Goal: Subscribe to service/newsletter

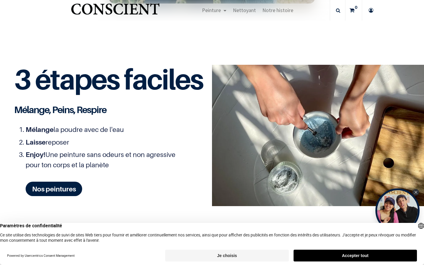
scroll to position [1238, 0]
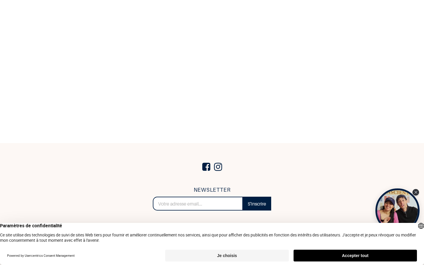
scroll to position [253, 0]
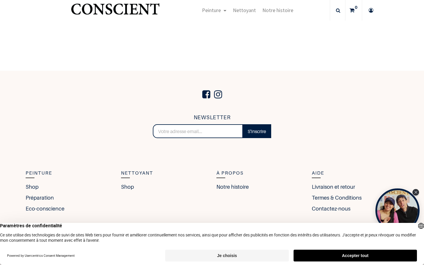
type input "max_jacobs"
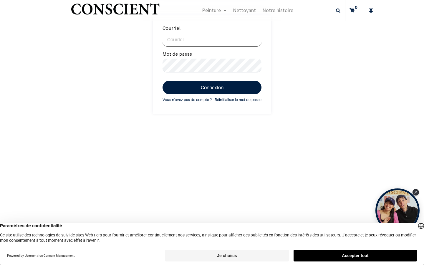
click at [212, 47] on input "Courriel" at bounding box center [212, 40] width 99 height 14
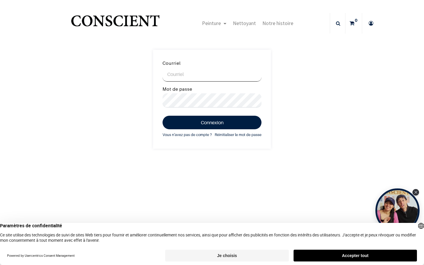
click at [212, 74] on input "Courriel" at bounding box center [212, 74] width 99 height 14
type input "[PERSON_NAME][EMAIL_ADDRESS][PERSON_NAME][DOMAIN_NAME]"
click at [212, 74] on input "Courriel" at bounding box center [212, 74] width 99 height 14
type input "[PERSON_NAME][EMAIL_ADDRESS][PERSON_NAME][DOMAIN_NAME]"
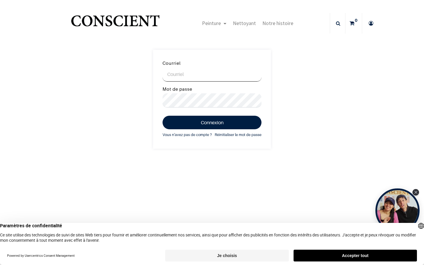
click at [212, 74] on input "Courriel" at bounding box center [212, 74] width 99 height 14
type input "[EMAIL_ADDRESS][DOMAIN_NAME]"
click at [212, 74] on input "Courriel" at bounding box center [212, 74] width 99 height 14
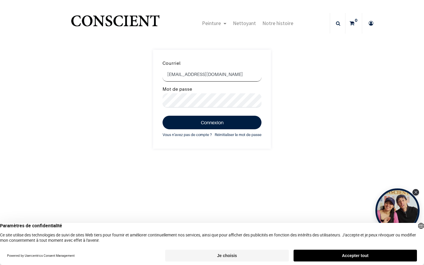
type input "[EMAIL_ADDRESS][DOMAIN_NAME]"
click at [212, 74] on input "Courriel" at bounding box center [212, 74] width 99 height 14
type input "Zeeland"
click at [212, 74] on input "Courriel" at bounding box center [212, 74] width 99 height 14
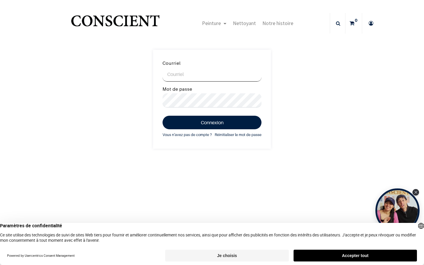
click at [212, 74] on input "Courriel" at bounding box center [212, 74] width 99 height 14
type input "[PERSON_NAME][EMAIL_ADDRESS][PERSON_NAME][DOMAIN_NAME]"
click at [163, 116] on button "Connexion" at bounding box center [212, 123] width 99 height 14
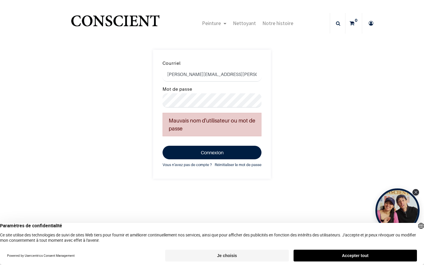
scroll to position [30, 0]
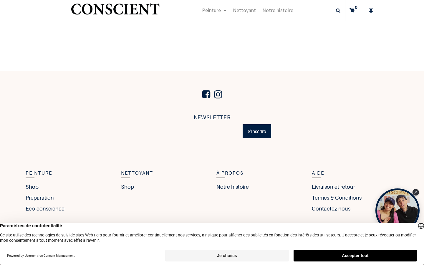
scroll to position [252, 0]
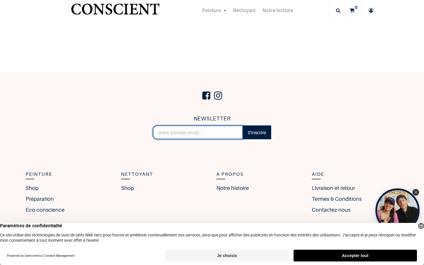
click at [198, 132] on input "email" at bounding box center [198, 132] width 90 height 14
click at [198, 132] on input "mike.veen@mteen.net" at bounding box center [198, 132] width 90 height 14
type input "net"
click at [198, 132] on input "parkercatherine622@gmail.com" at bounding box center [198, 132] width 90 height 14
type input "2@gmail.com"
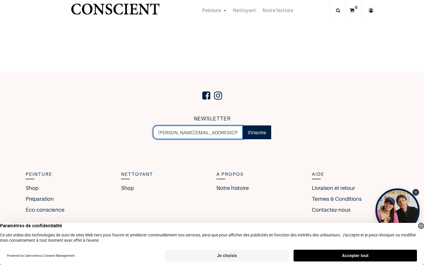
click at [198, 132] on input "mike.veen@mteen.net" at bounding box center [198, 132] width 90 height 14
type input "net"
click at [212, 132] on input "isobel72@hotmail.com" at bounding box center [198, 132] width 90 height 14
click at [198, 132] on input "isobel72@hotmail.com" at bounding box center [198, 132] width 90 height 14
type input "com"
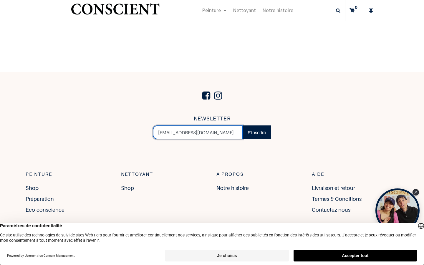
type input "isobel72@hotmail.com"
